Goal: Find specific page/section

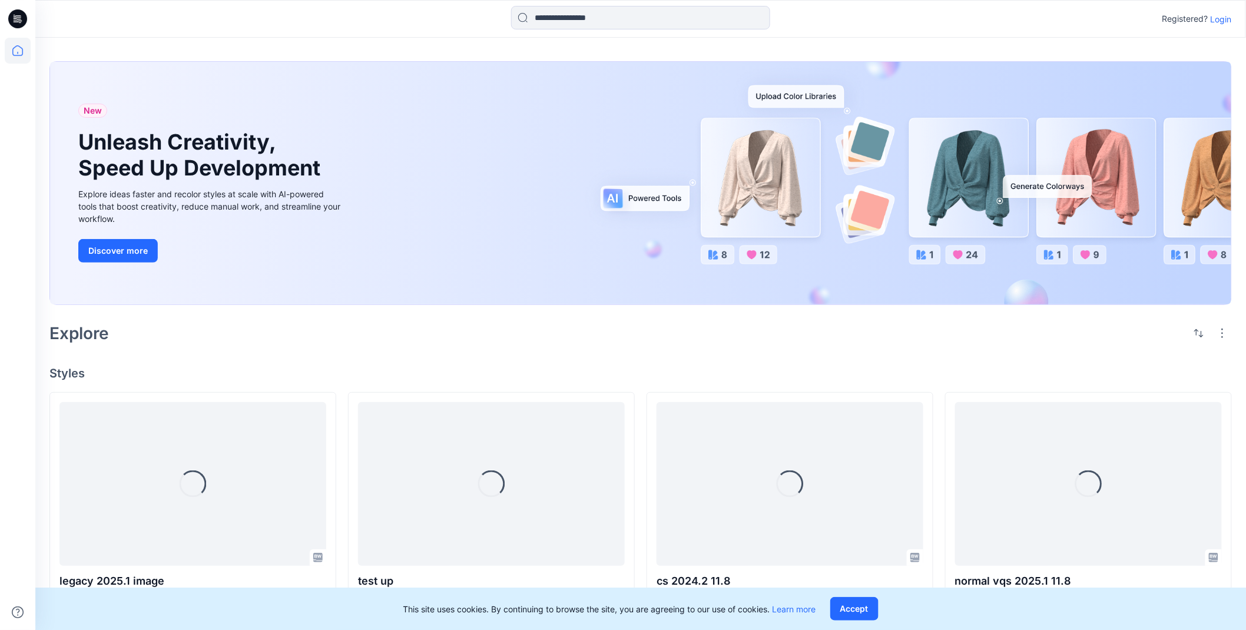
click at [1227, 21] on p "Login" at bounding box center [1221, 19] width 21 height 12
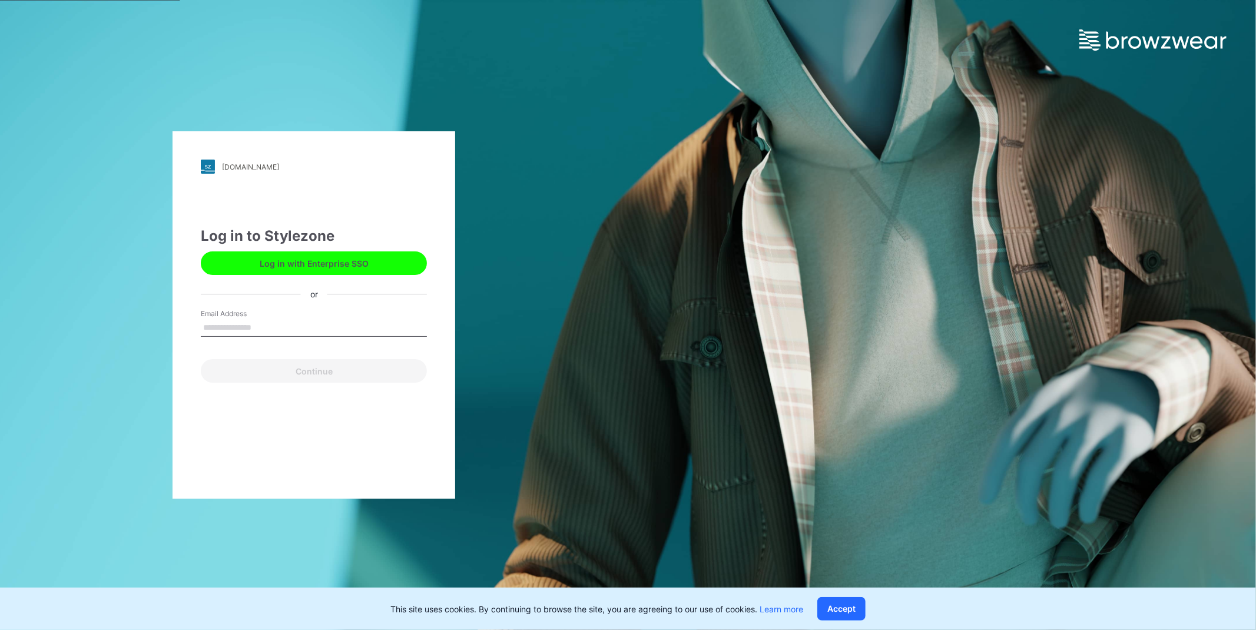
click at [267, 323] on input "Email Address" at bounding box center [314, 328] width 226 height 18
type input "**********"
click at [325, 372] on button "Continue" at bounding box center [314, 371] width 226 height 24
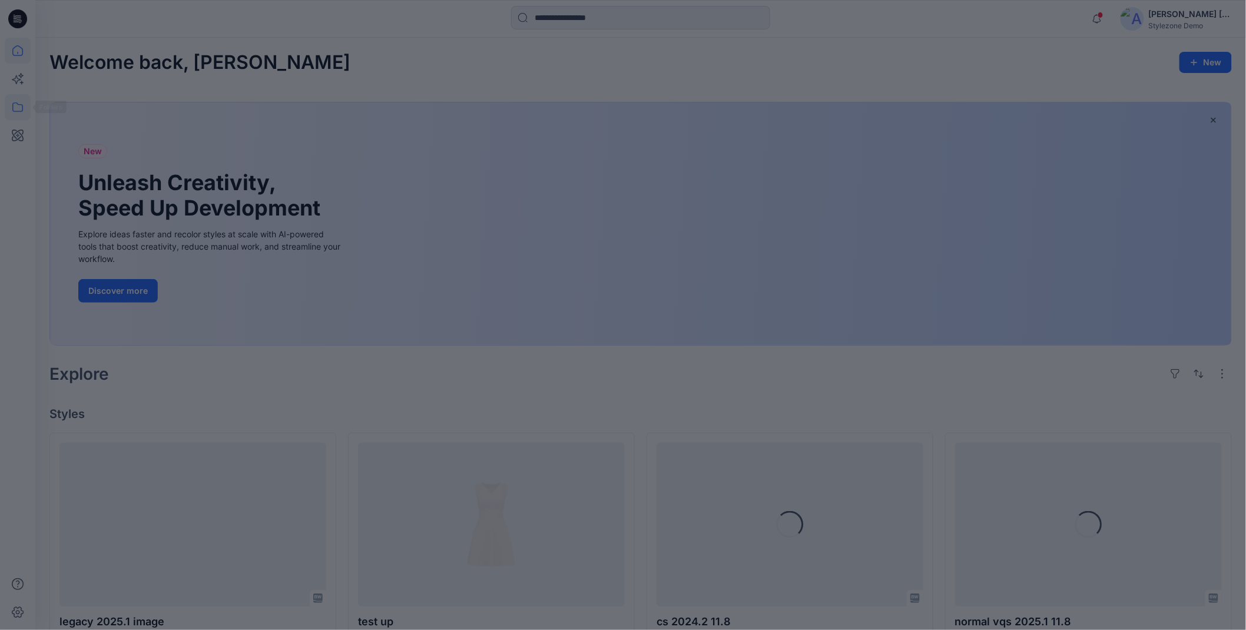
click at [24, 110] on div at bounding box center [623, 315] width 1246 height 630
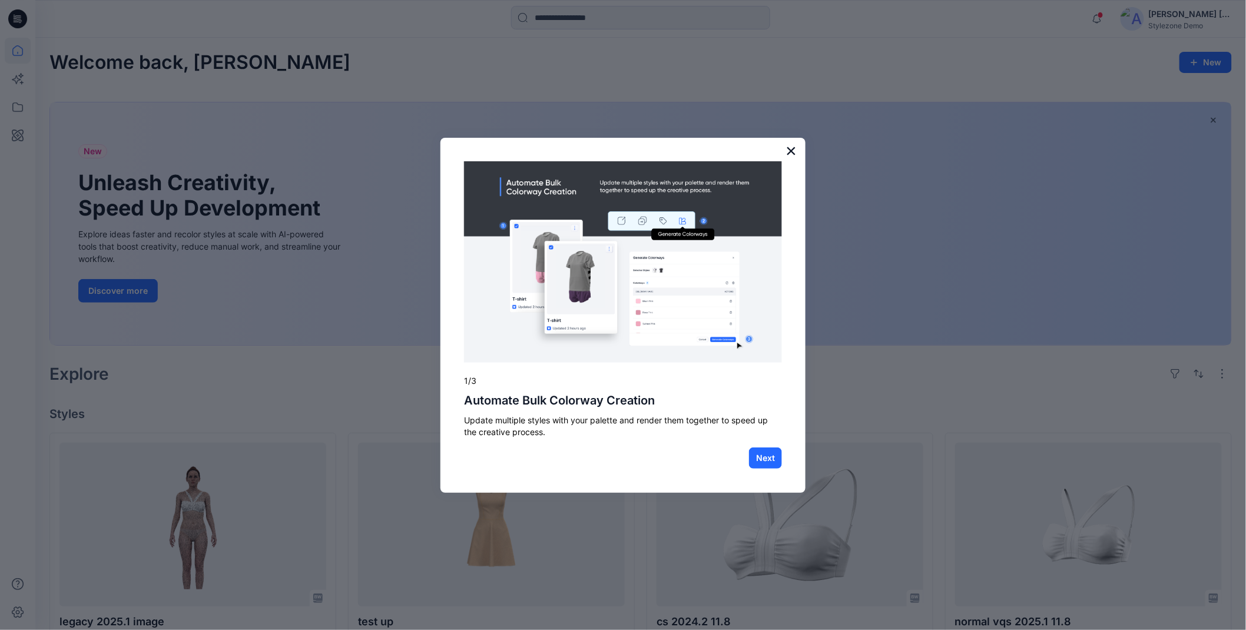
click at [793, 155] on button "×" at bounding box center [791, 150] width 11 height 19
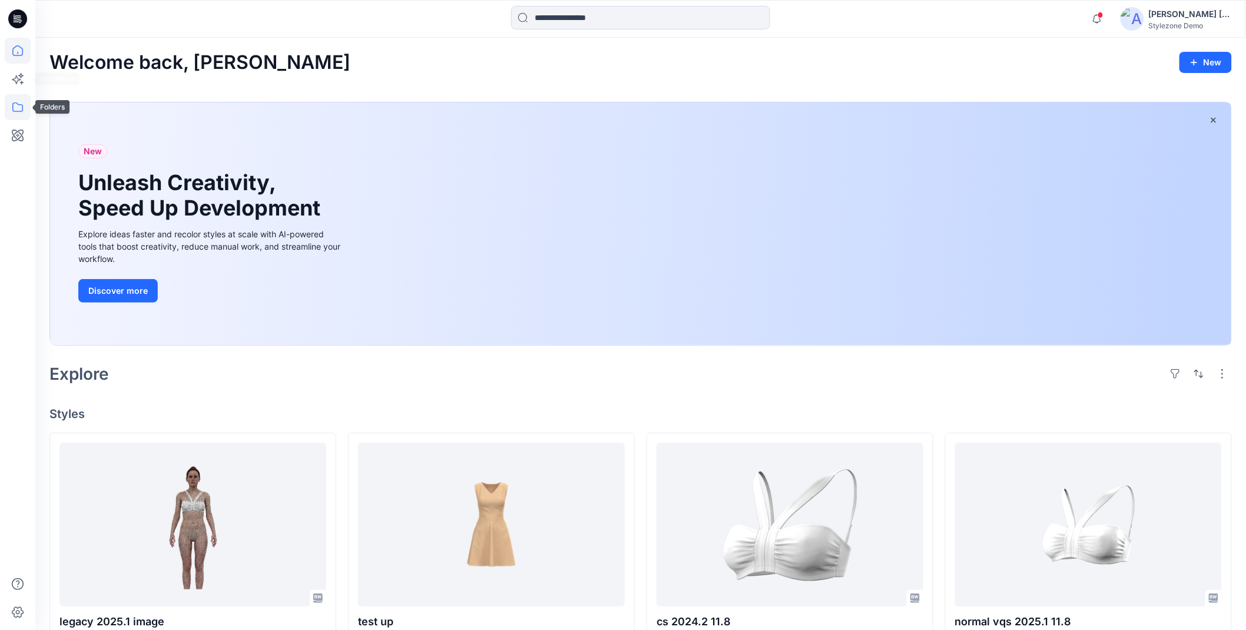
click at [19, 106] on icon at bounding box center [18, 107] width 26 height 26
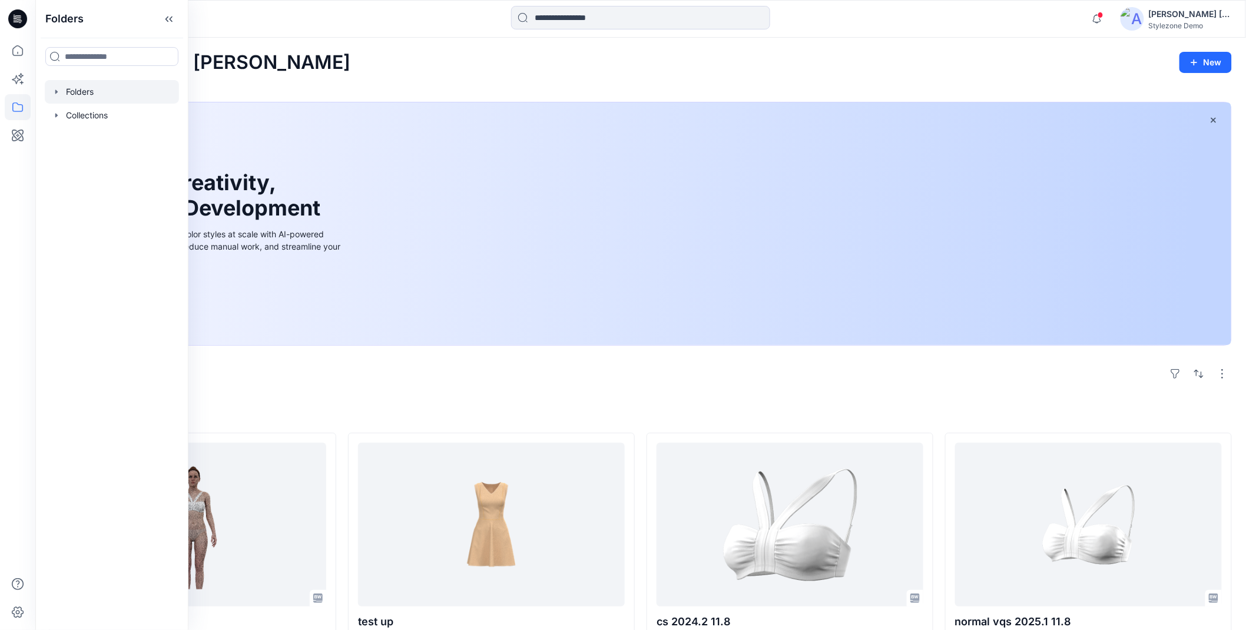
click at [54, 91] on icon "button" at bounding box center [56, 91] width 9 height 9
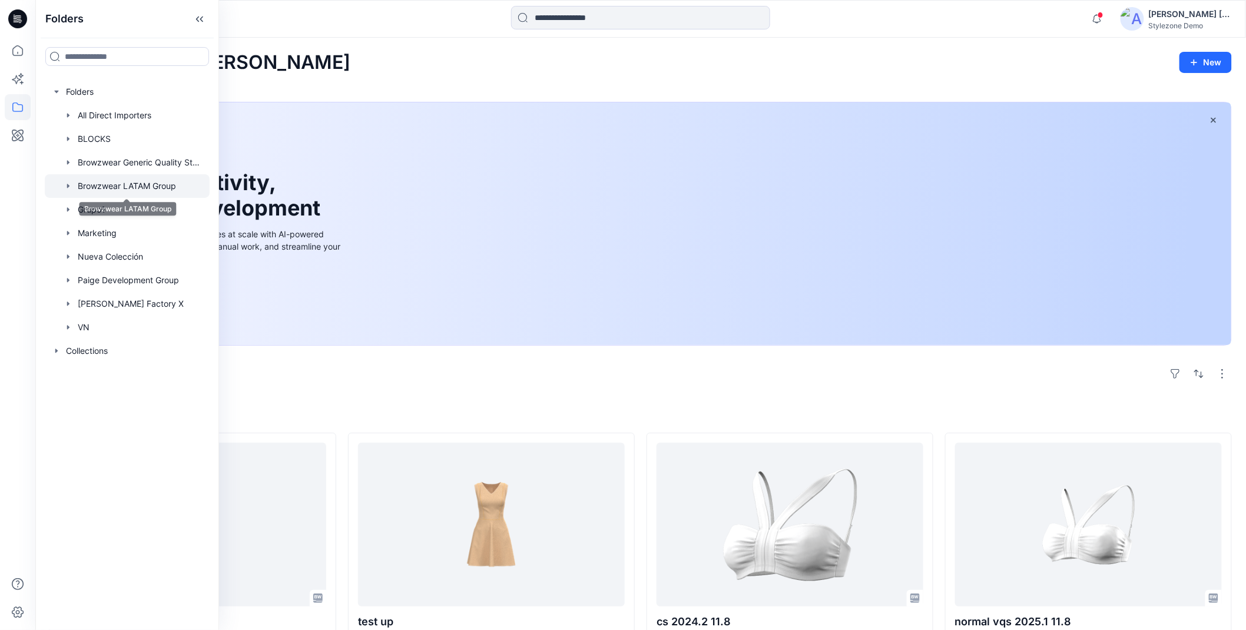
click at [122, 186] on div at bounding box center [127, 186] width 165 height 24
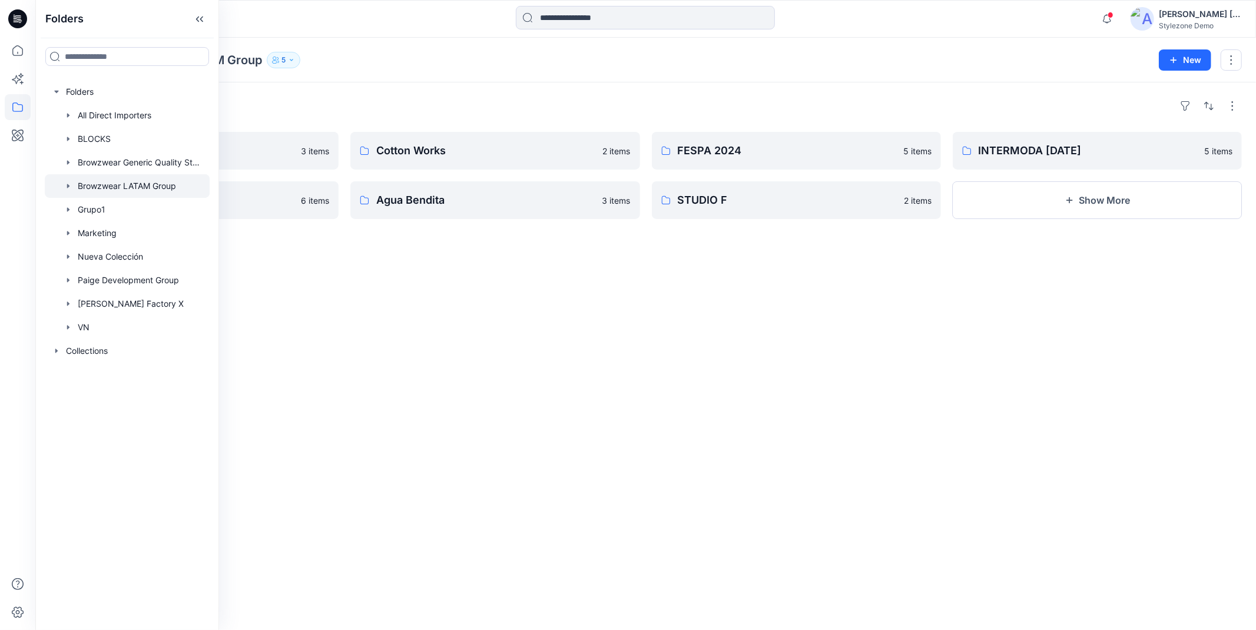
click at [395, 48] on div "Folders Browzwear LATAM Group 5 New" at bounding box center [645, 60] width 1221 height 45
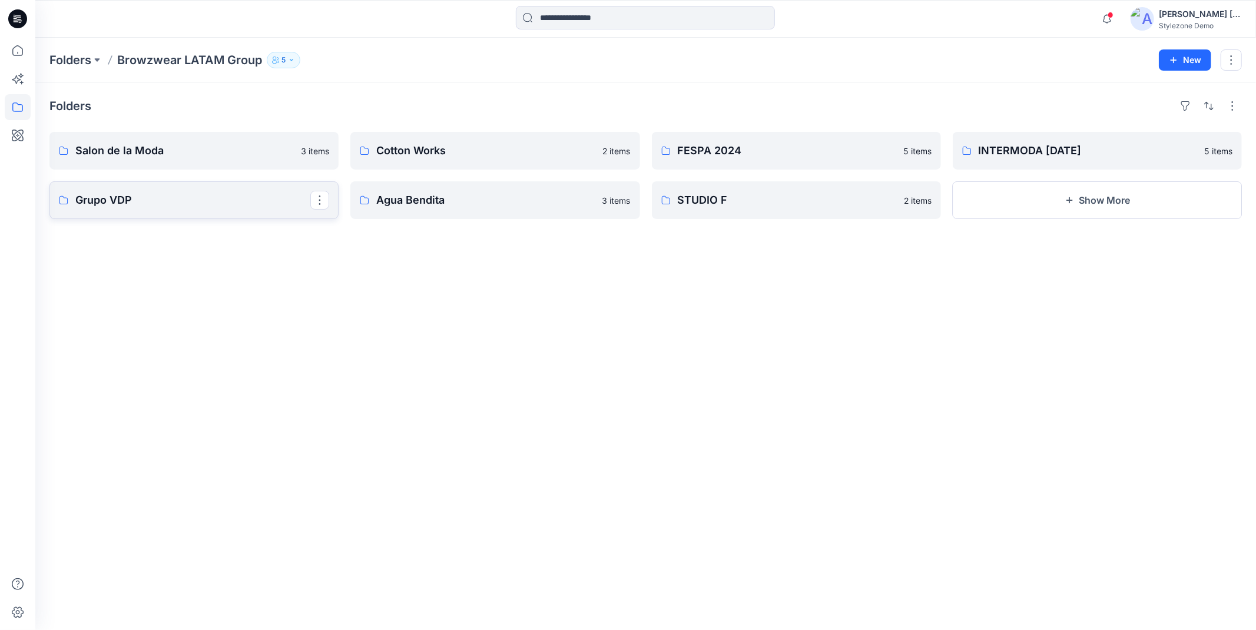
click at [159, 204] on p "Grupo VDP" at bounding box center [192, 200] width 235 height 16
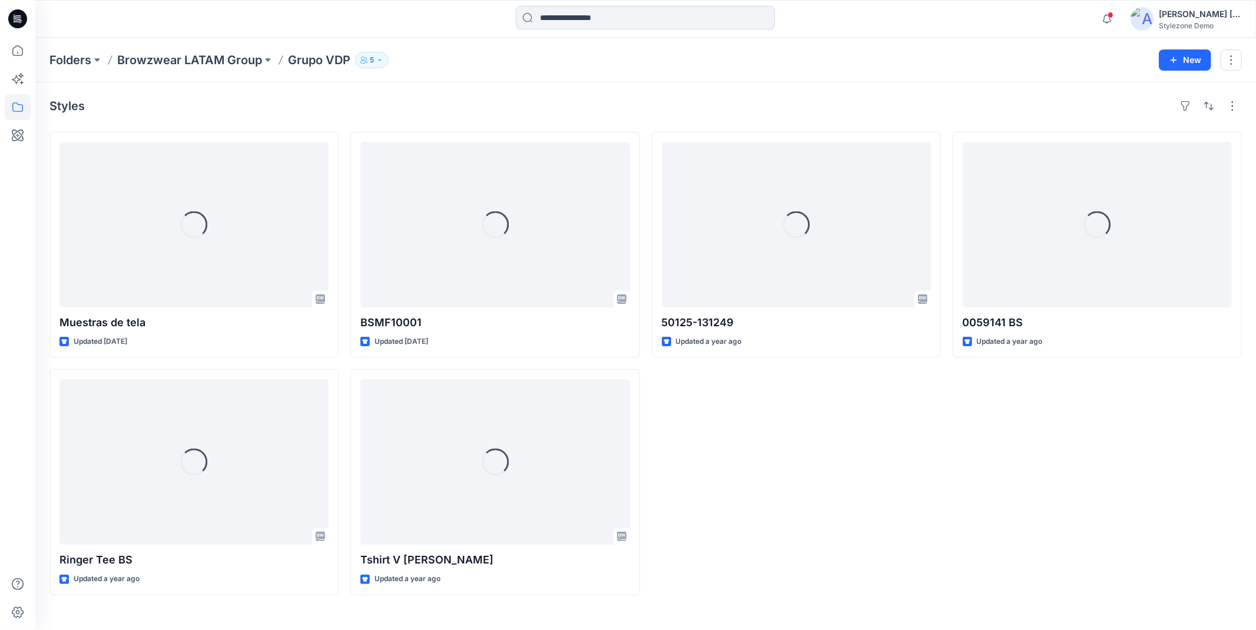
click at [748, 395] on div "Loading... 50125-131249 Updated a year ago" at bounding box center [796, 363] width 289 height 463
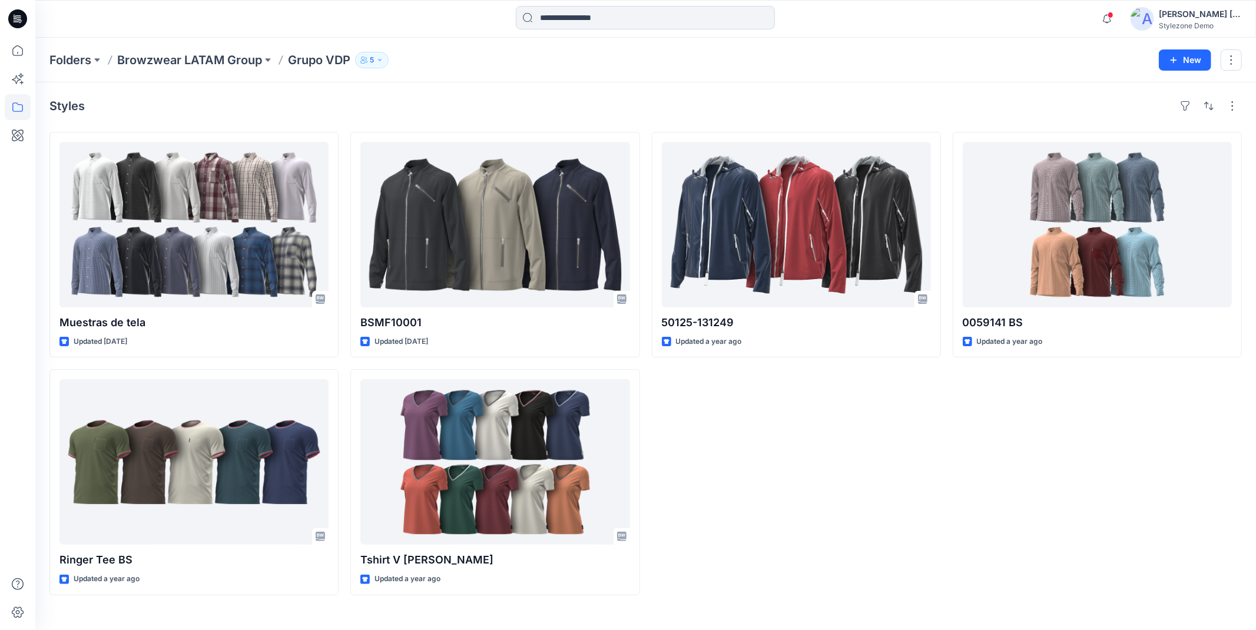
click at [797, 409] on div "50125-131249 Updated a year ago" at bounding box center [796, 363] width 289 height 463
